Goal: Task Accomplishment & Management: Complete application form

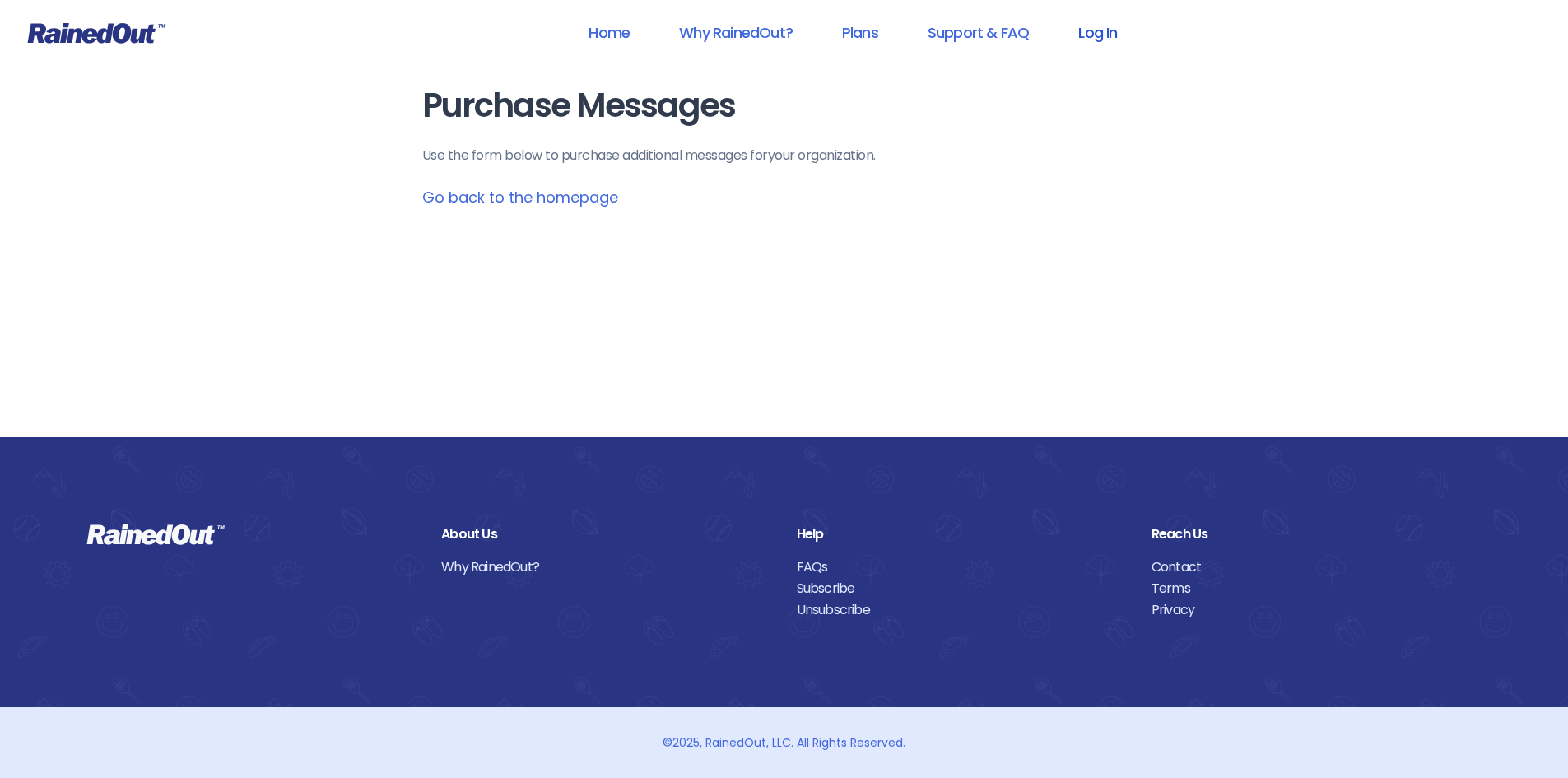
click at [1110, 32] on link "Log In" at bounding box center [1098, 32] width 82 height 37
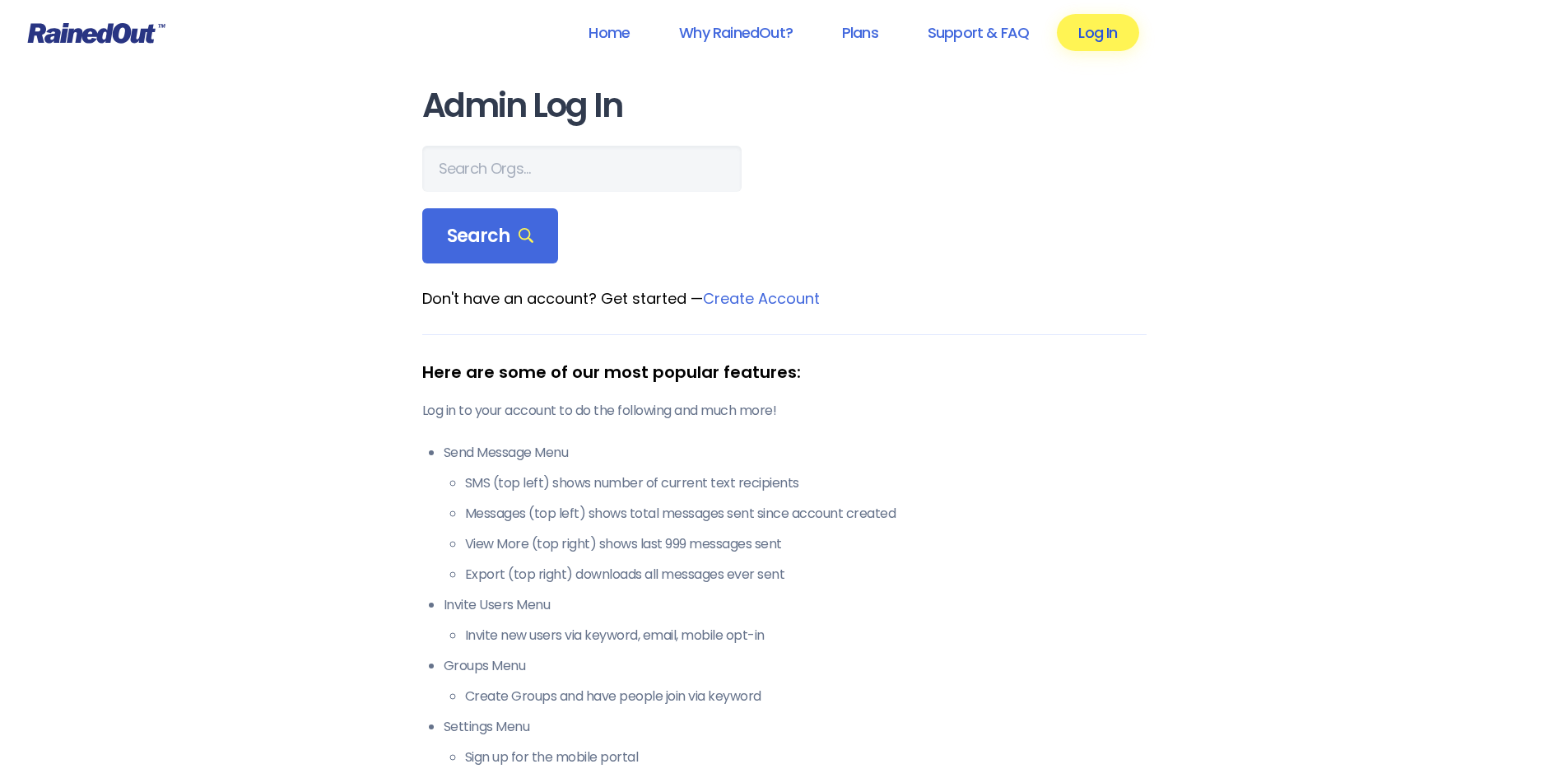
click at [1079, 34] on link "Log In" at bounding box center [1098, 32] width 82 height 37
click at [587, 176] on input "text" at bounding box center [582, 169] width 320 height 46
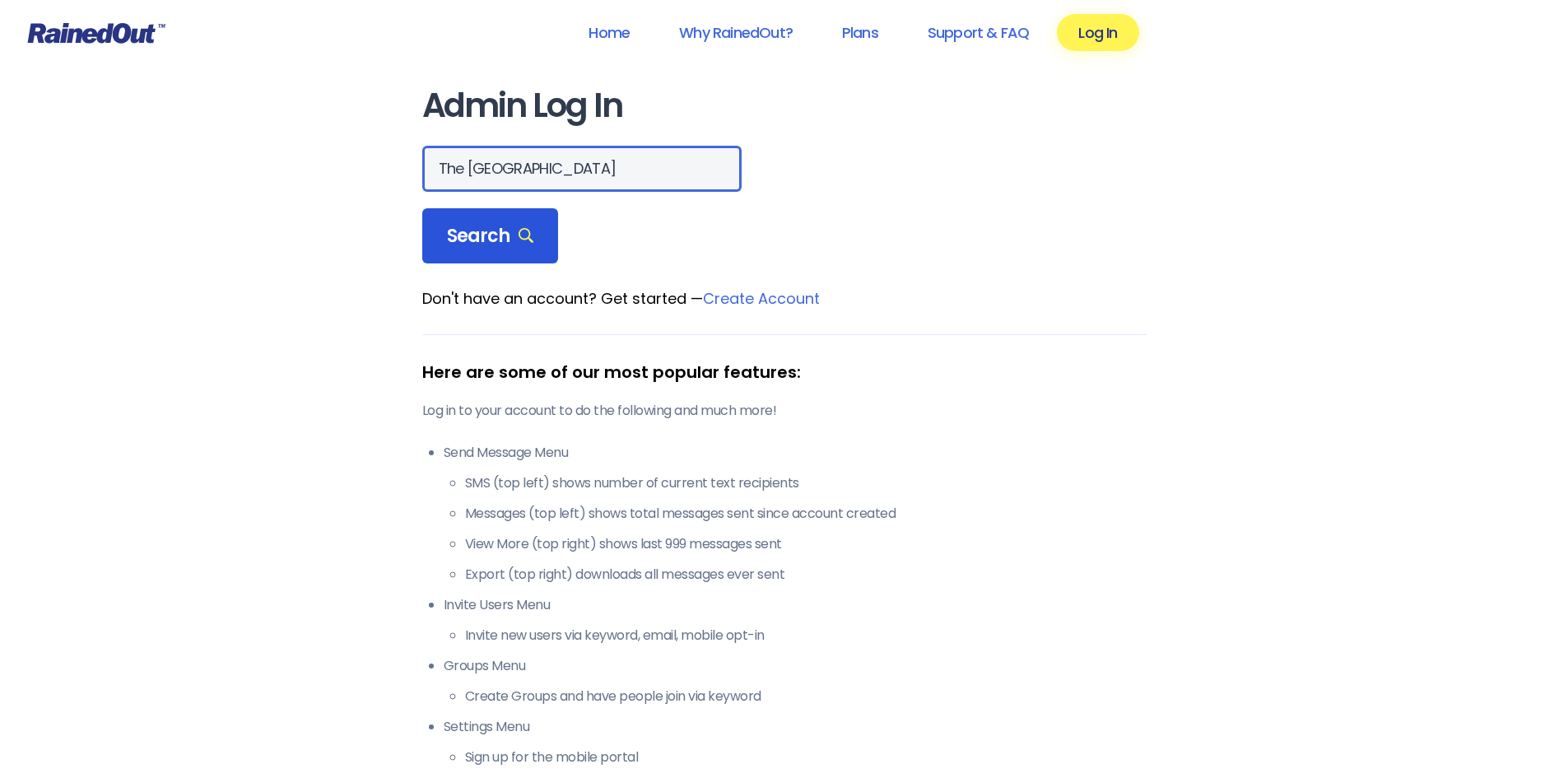
type input "The [GEOGRAPHIC_DATA]"
click at [516, 252] on div "Search" at bounding box center [490, 236] width 136 height 56
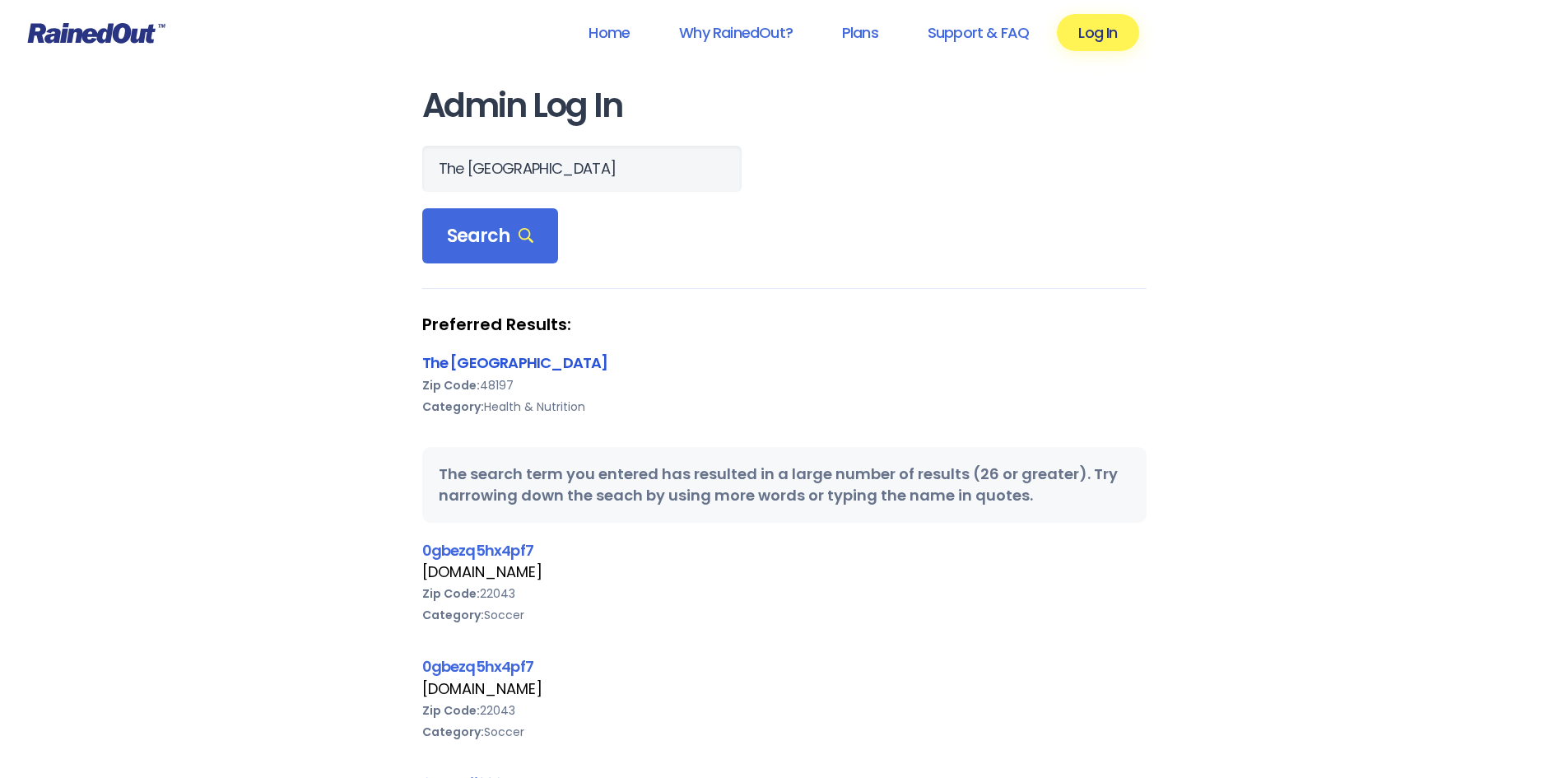
click at [508, 362] on link "The [GEOGRAPHIC_DATA]" at bounding box center [515, 363] width 186 height 20
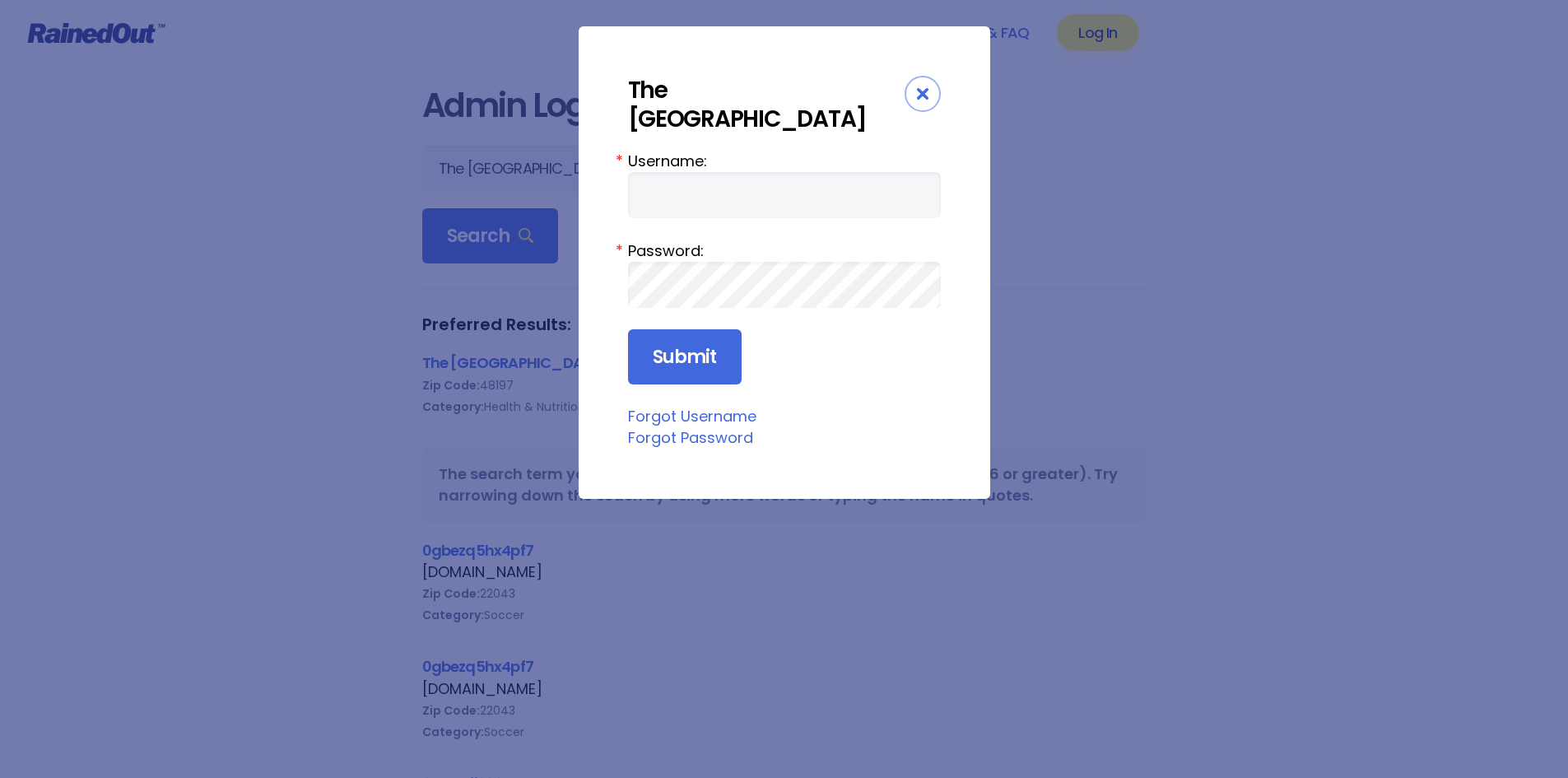
click at [783, 150] on label "Username:" at bounding box center [784, 161] width 313 height 22
click at [783, 173] on input "Username:" at bounding box center [784, 195] width 313 height 46
paste input "[EMAIL_ADDRESS][DOMAIN_NAME]"
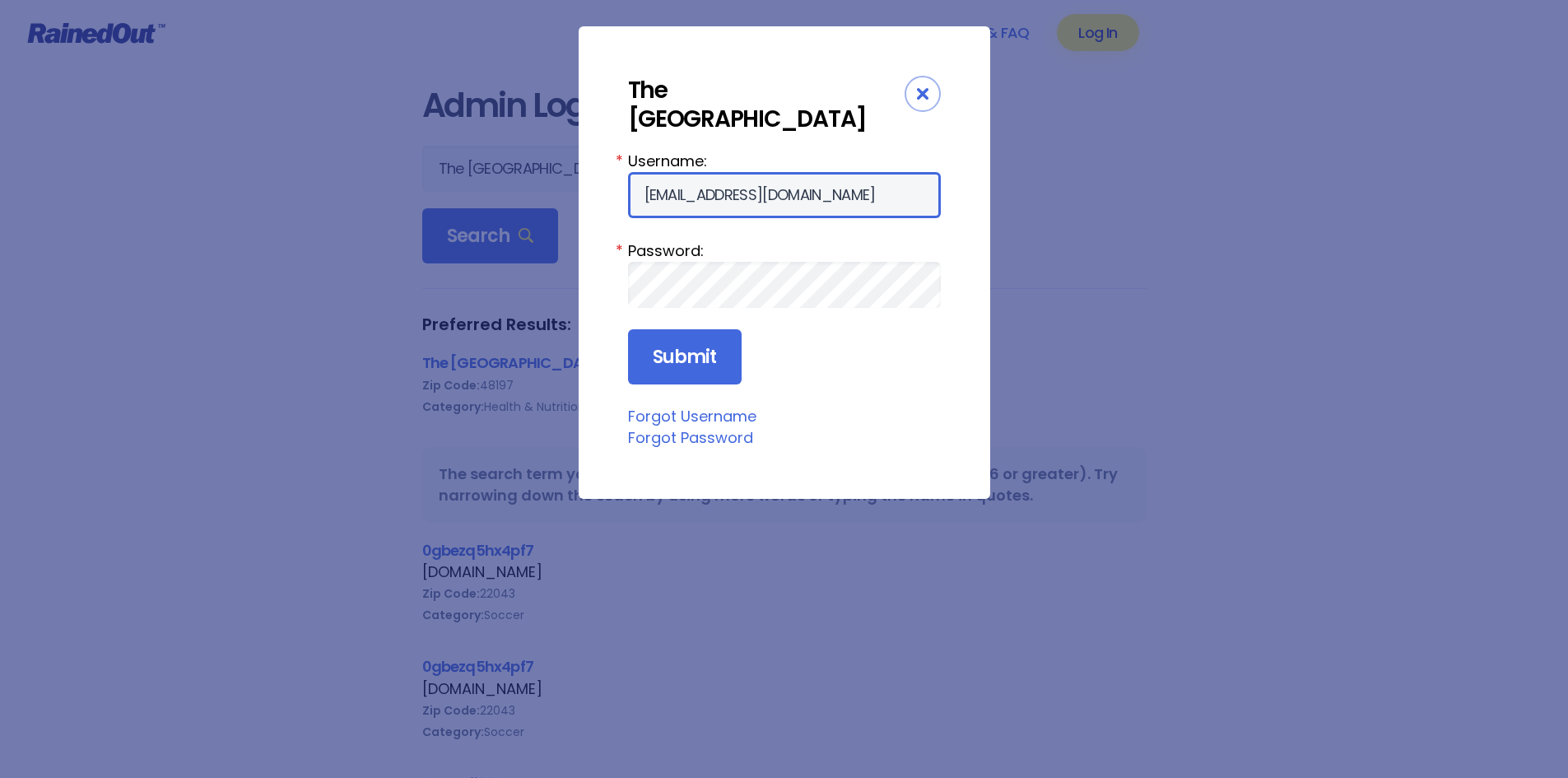
type input "[EMAIL_ADDRESS][DOMAIN_NAME]"
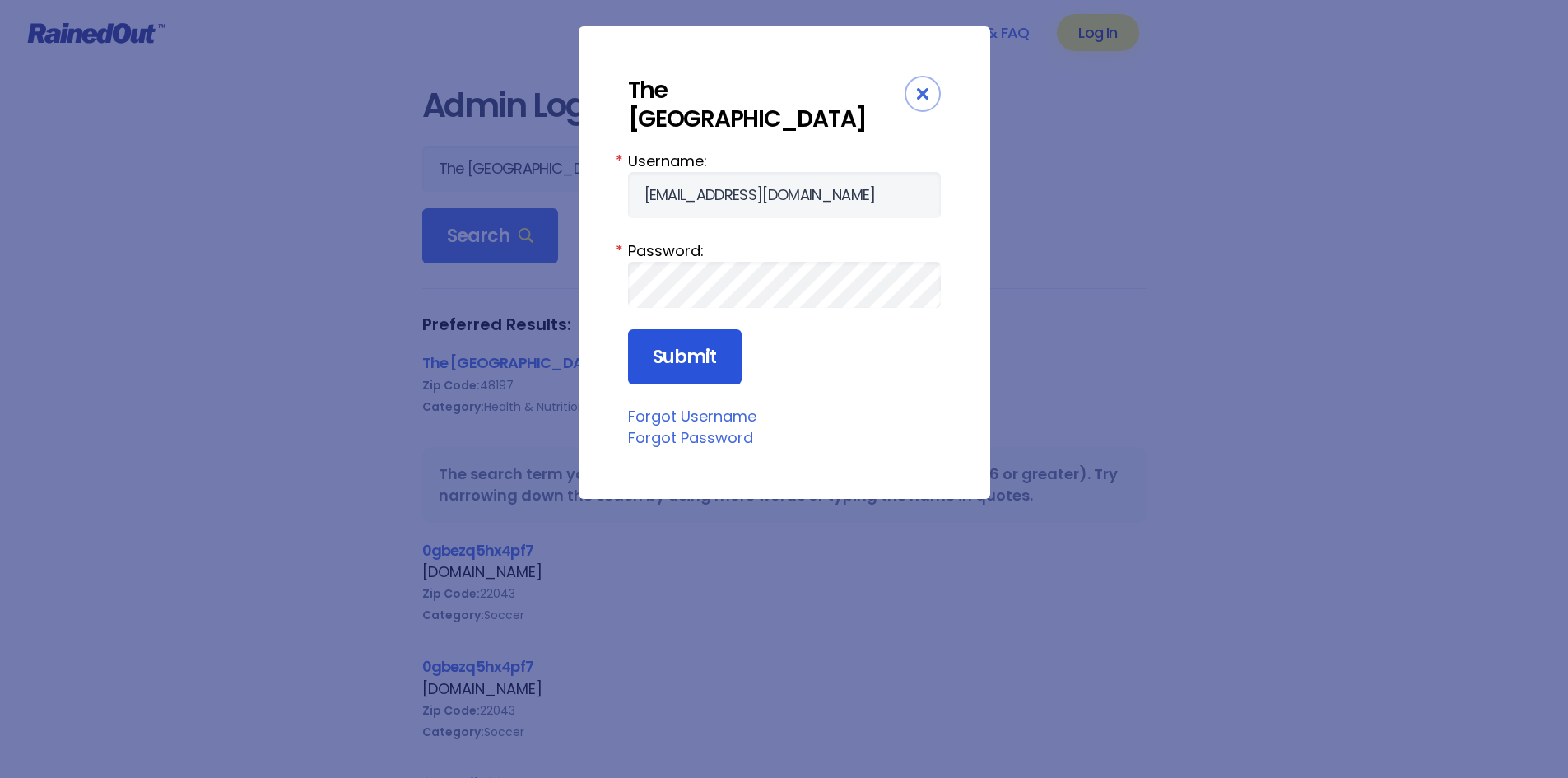
click at [692, 337] on input "Submit" at bounding box center [684, 357] width 114 height 56
